Goal: Task Accomplishment & Management: Use online tool/utility

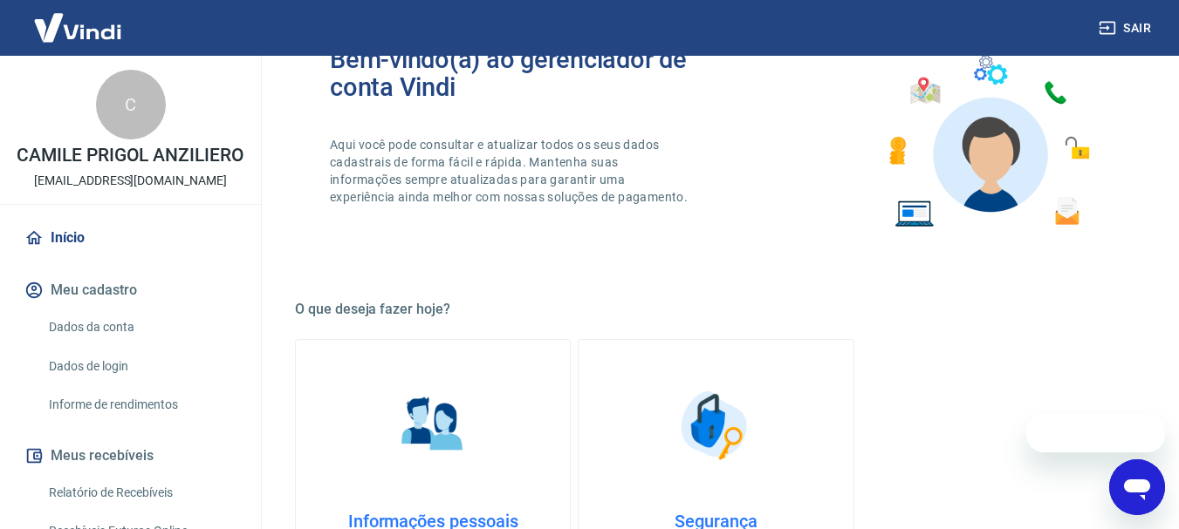
scroll to position [87, 0]
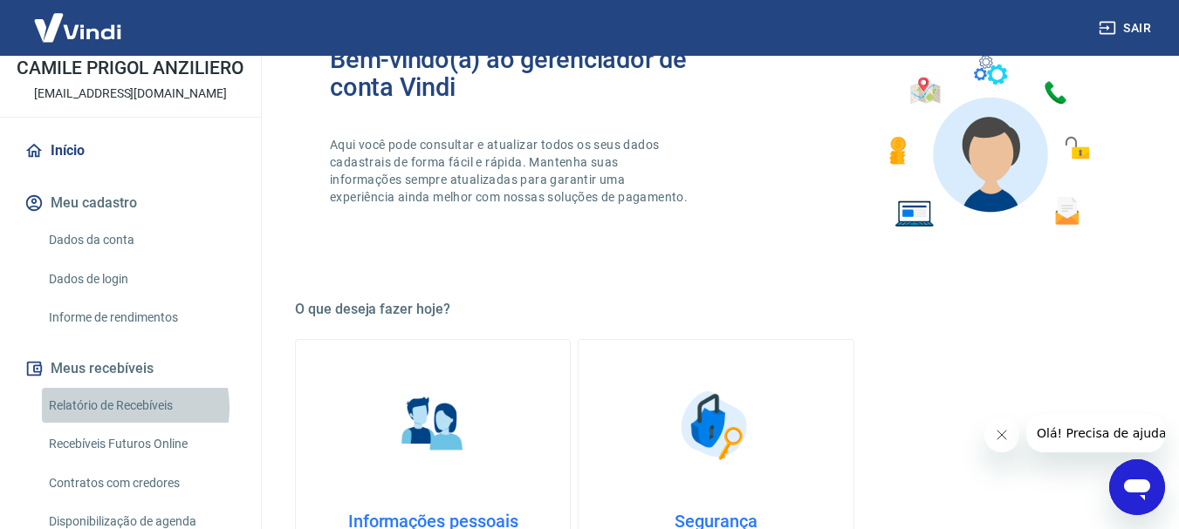
click at [123, 424] on link "Relatório de Recebíveis" at bounding box center [141, 406] width 198 height 36
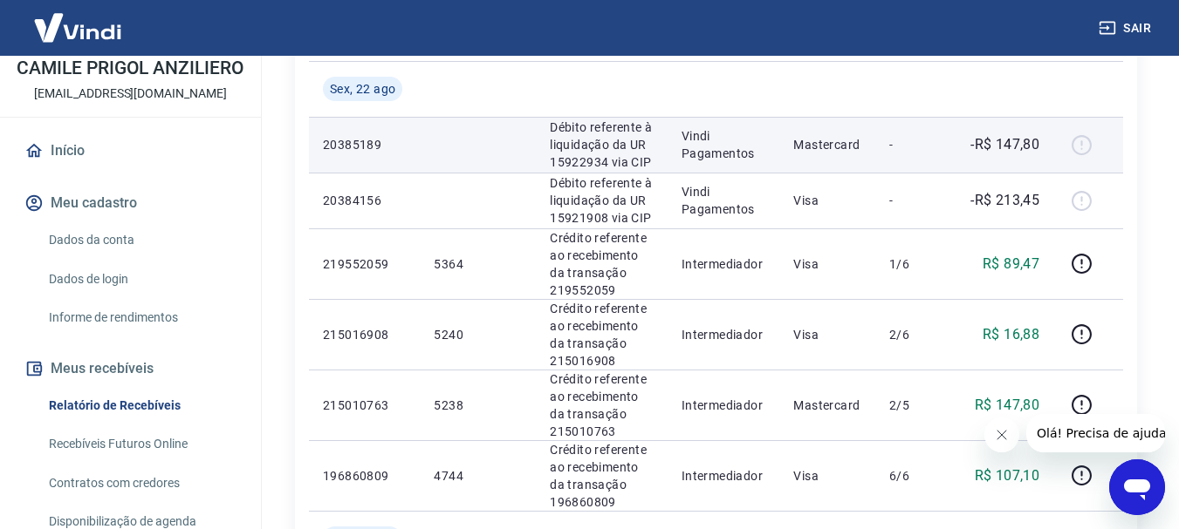
scroll to position [436, 0]
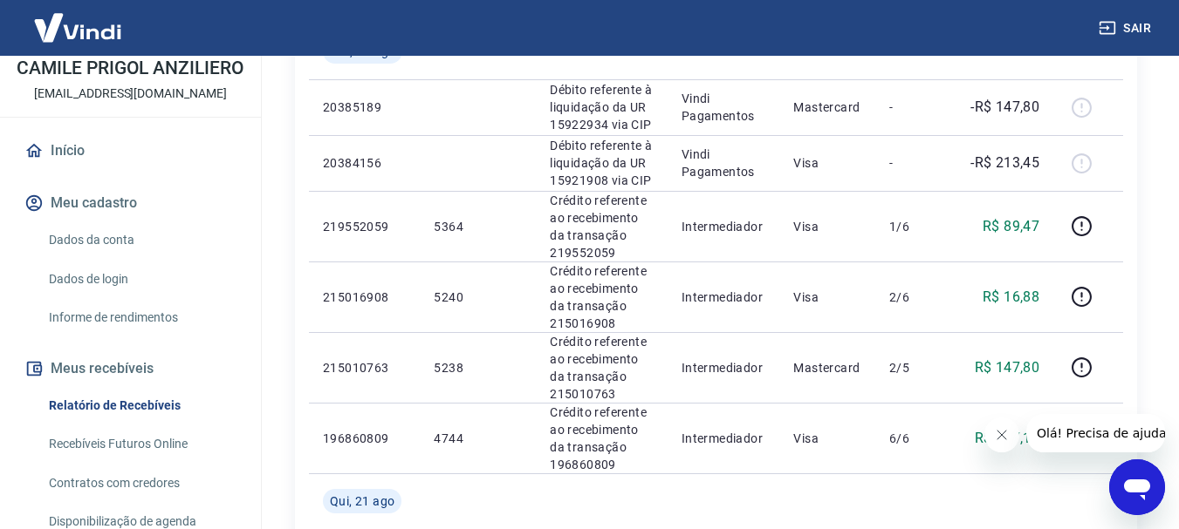
click at [1001, 434] on icon "Fechar mensagem da empresa" at bounding box center [1000, 435] width 9 height 9
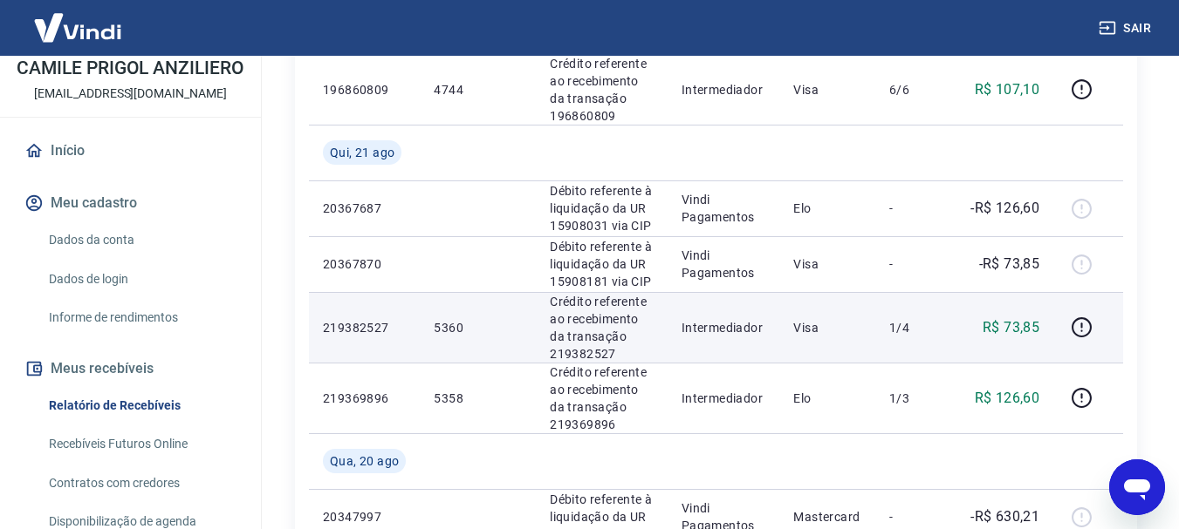
scroll to position [698, 0]
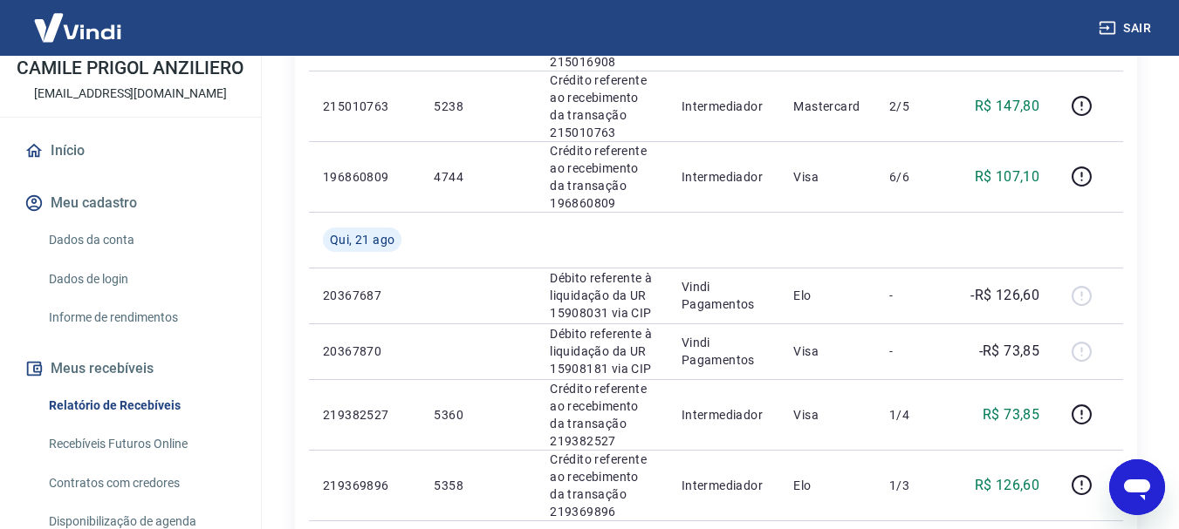
click at [130, 460] on link "Recebíveis Futuros Online" at bounding box center [141, 445] width 198 height 36
